Goal: Transaction & Acquisition: Purchase product/service

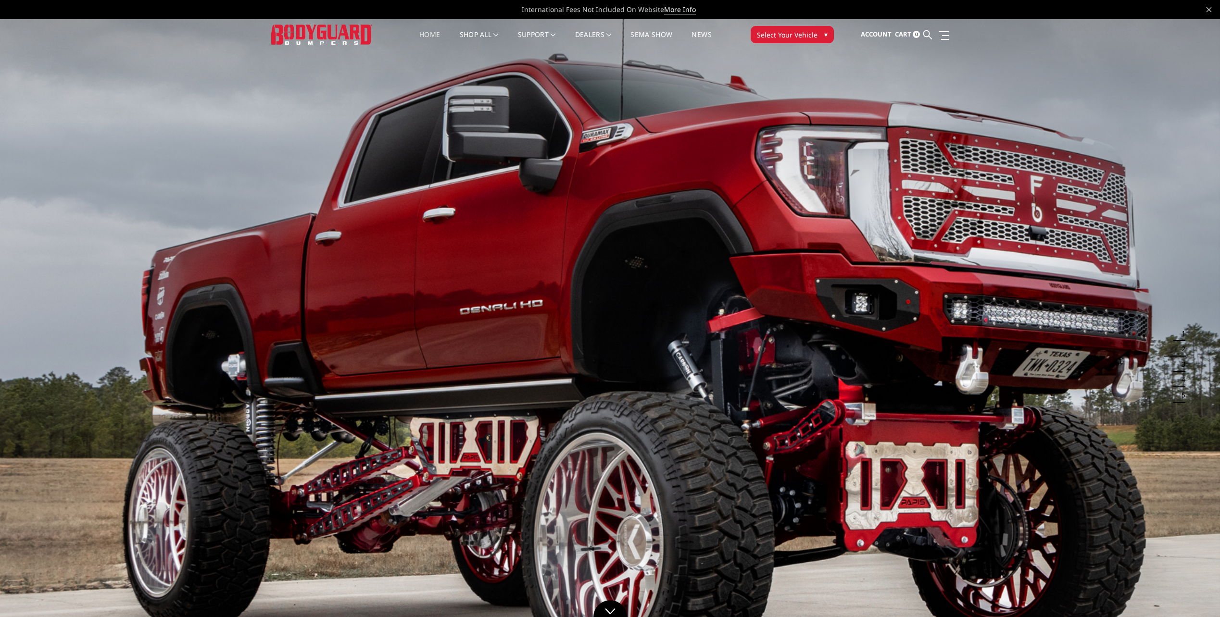
click at [1213, 354] on img at bounding box center [610, 362] width 1220 height 686
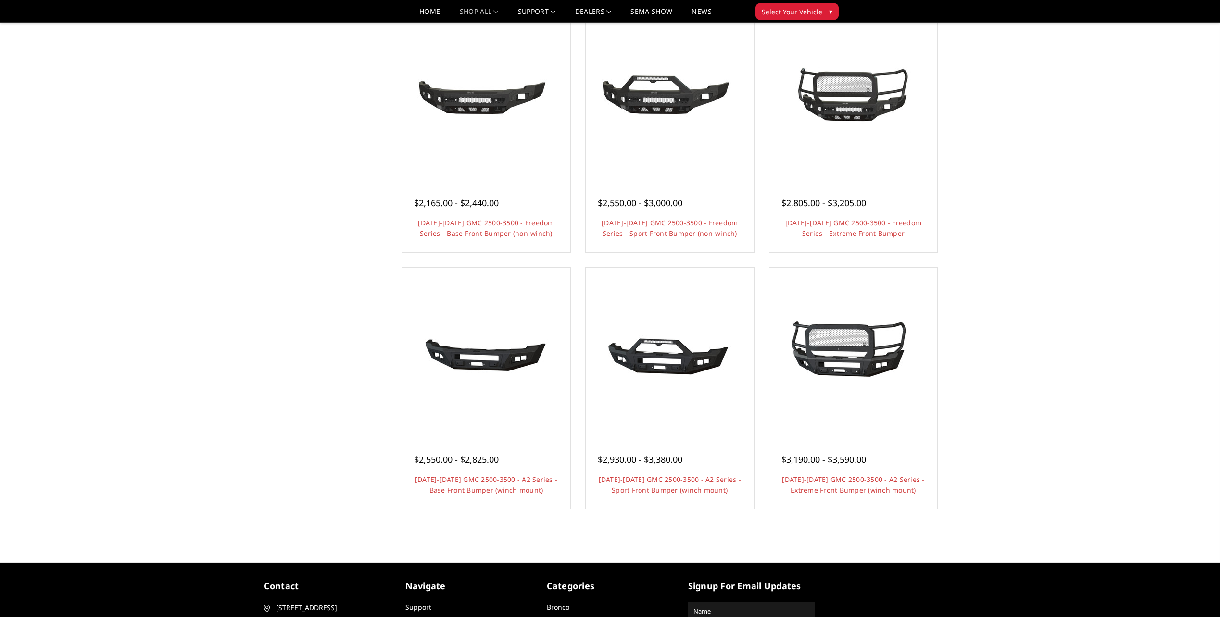
scroll to position [337, 0]
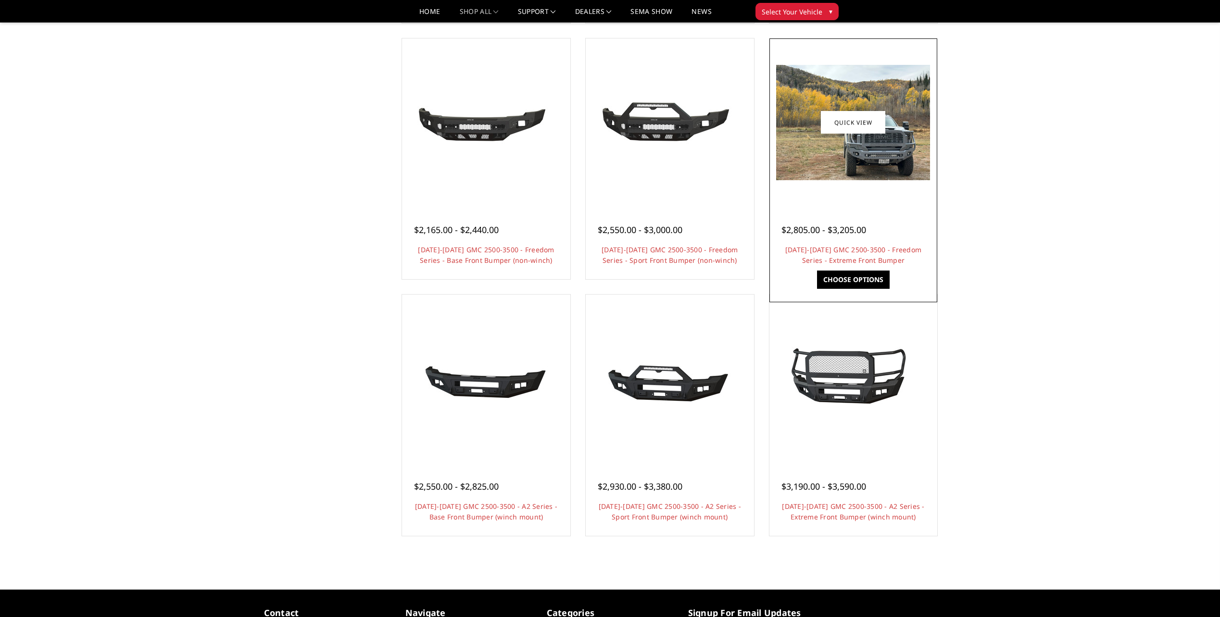
click at [841, 281] on link "Choose Options" at bounding box center [853, 280] width 73 height 18
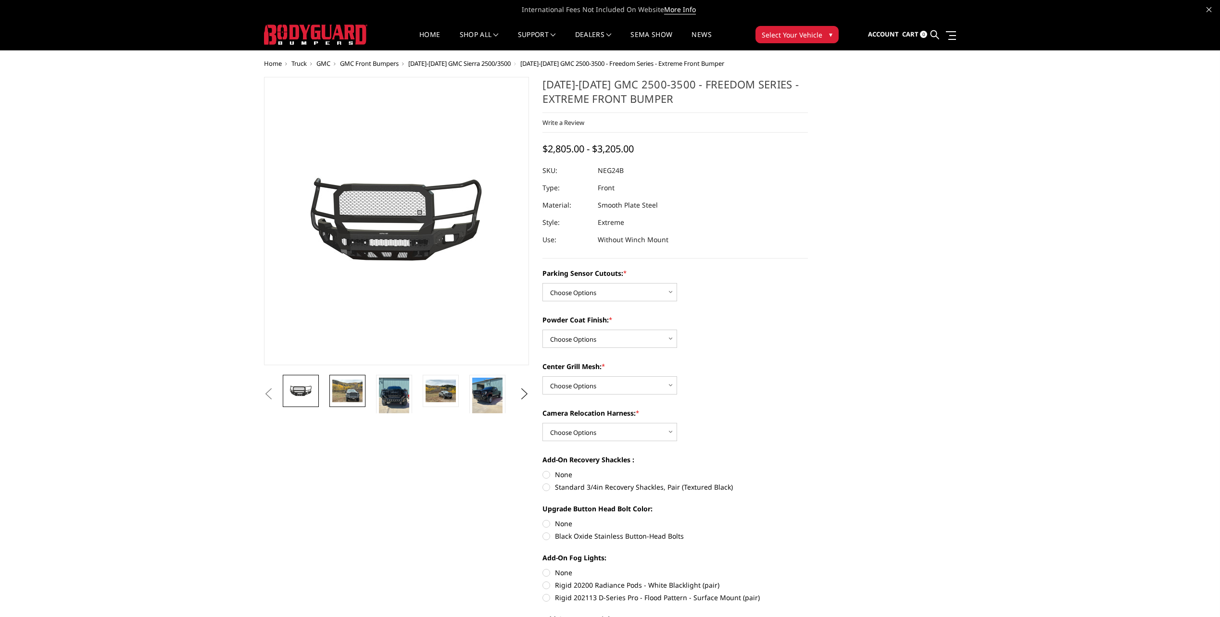
click at [351, 389] on img at bounding box center [347, 391] width 30 height 23
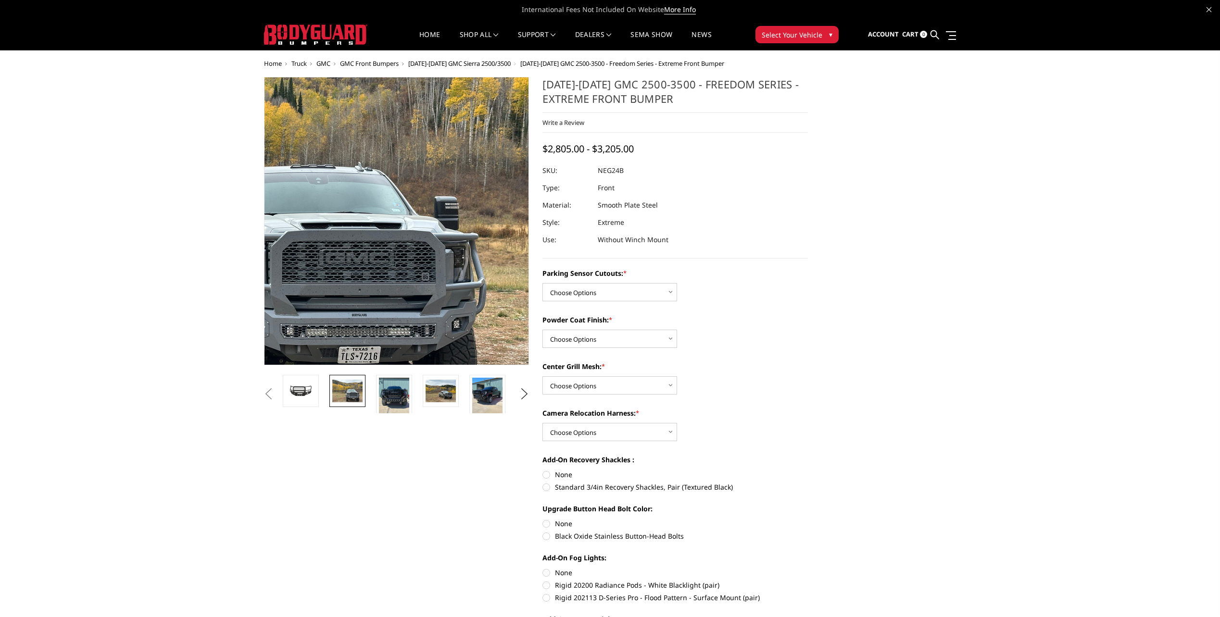
click at [519, 257] on img at bounding box center [235, 200] width 615 height 462
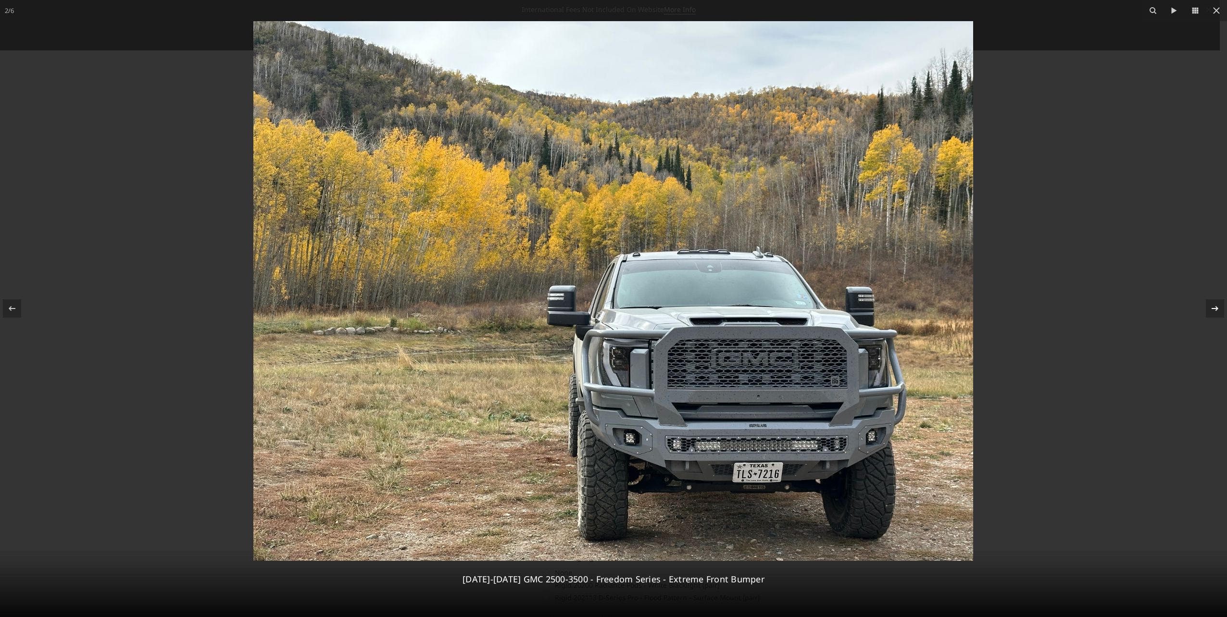
click at [1216, 307] on icon at bounding box center [1215, 309] width 12 height 12
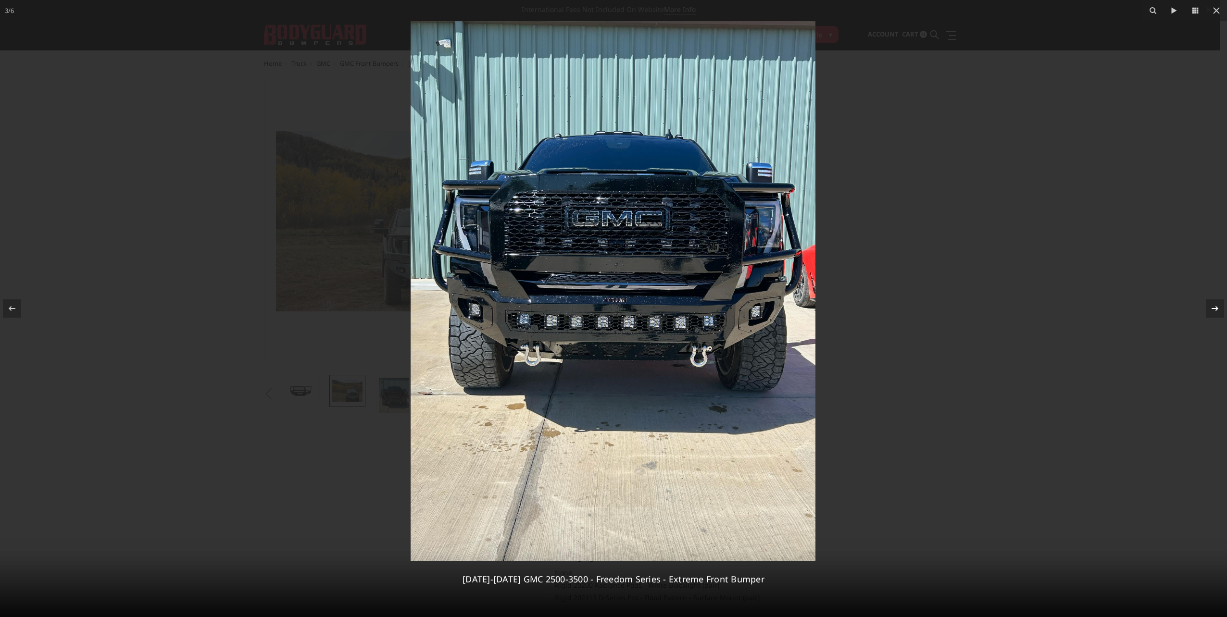
click at [1216, 307] on div "3 / 6 2024-2025 GMC 2500-3500 - Freedom Series - Extreme Front Bumper" at bounding box center [613, 308] width 1227 height 617
click at [1214, 310] on icon at bounding box center [1215, 309] width 12 height 12
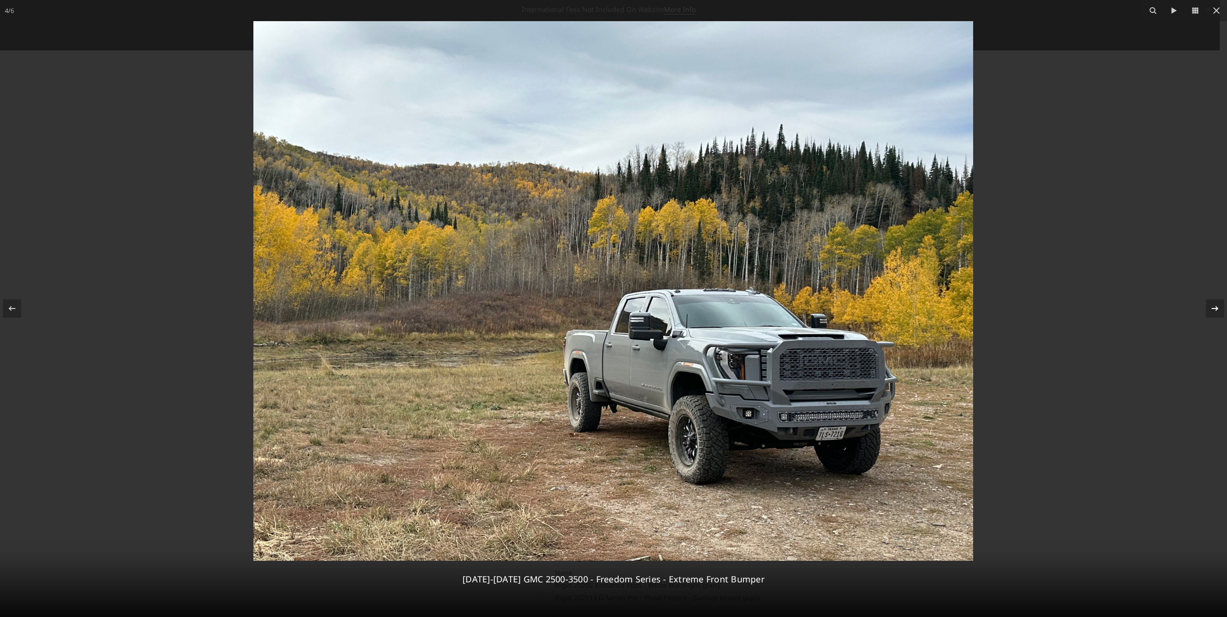
click at [1214, 310] on icon at bounding box center [1215, 309] width 12 height 12
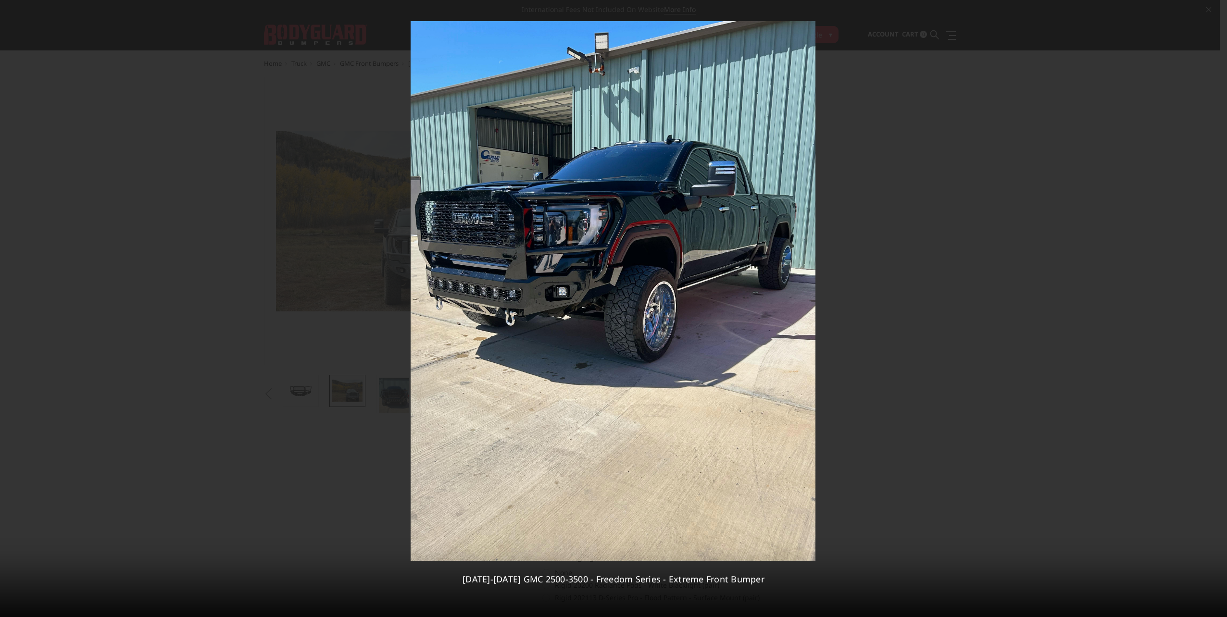
click at [1214, 310] on div "5 / 6 2024-2025 GMC 2500-3500 - Freedom Series - Extreme Front Bumper" at bounding box center [613, 308] width 1227 height 617
